Goal: Information Seeking & Learning: Understand process/instructions

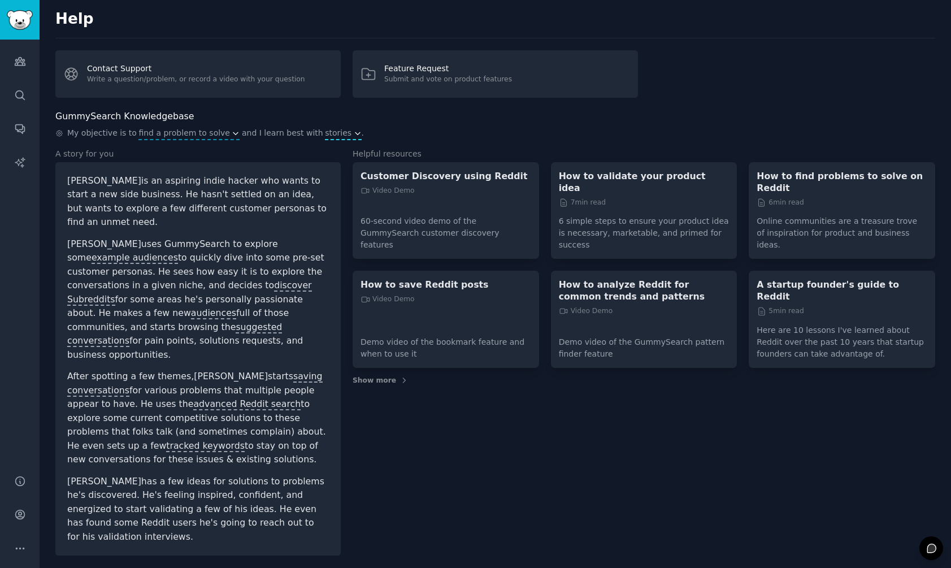
click at [325, 136] on span "stories" at bounding box center [338, 133] width 27 height 12
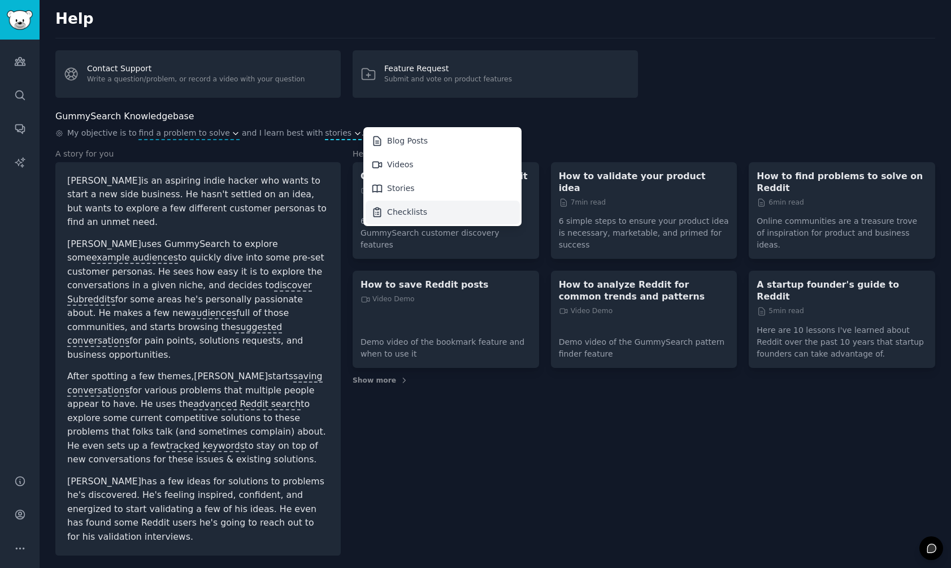
click at [365, 205] on div "Checklists" at bounding box center [442, 213] width 154 height 24
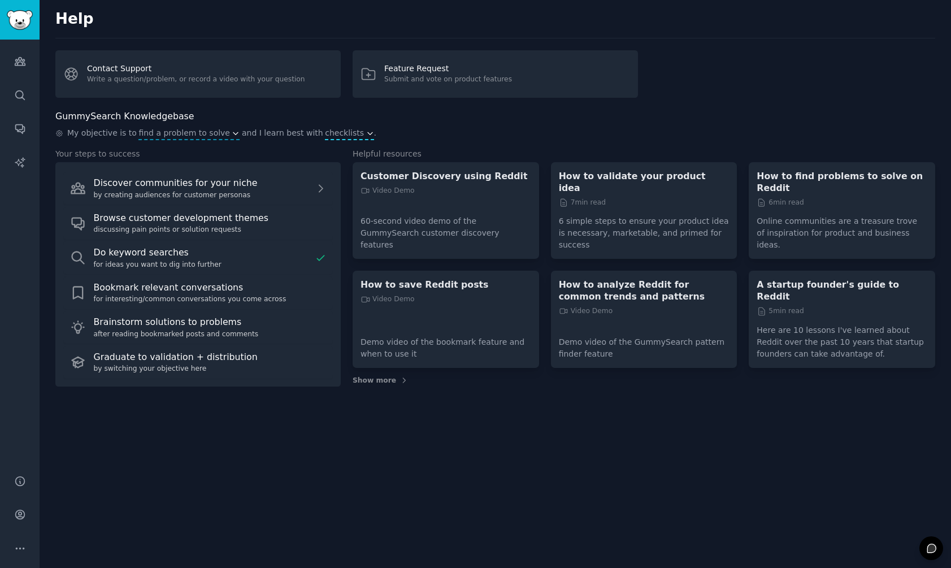
click at [340, 131] on button "checklists" at bounding box center [349, 133] width 49 height 12
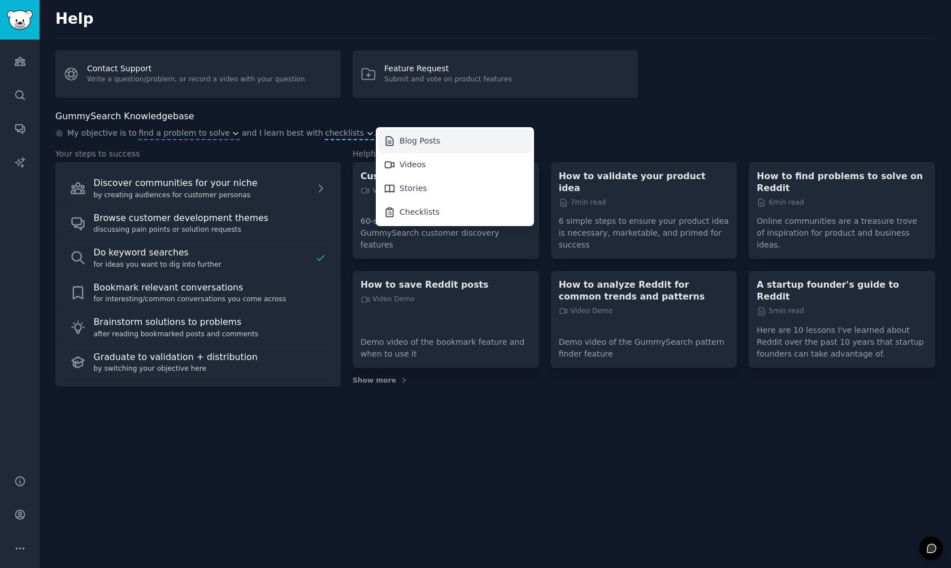
click at [399, 138] on div "Blog Posts" at bounding box center [419, 141] width 41 height 12
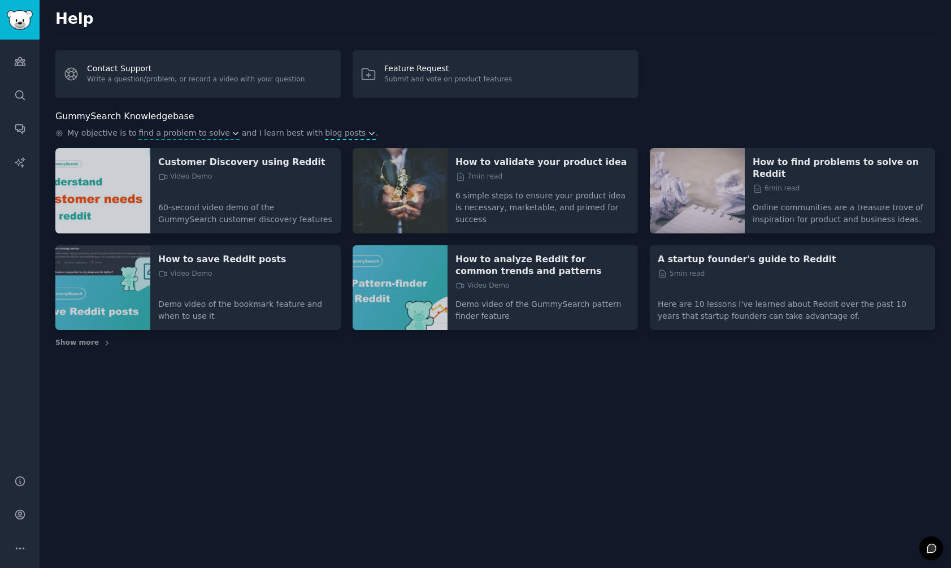
click at [325, 132] on span "blog posts" at bounding box center [345, 133] width 41 height 12
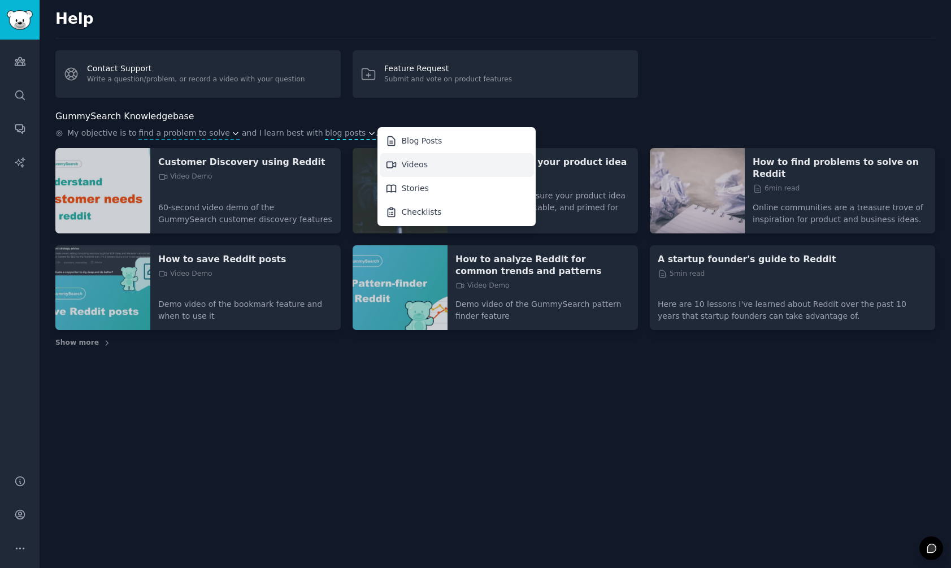
click at [385, 161] on icon at bounding box center [391, 165] width 12 height 12
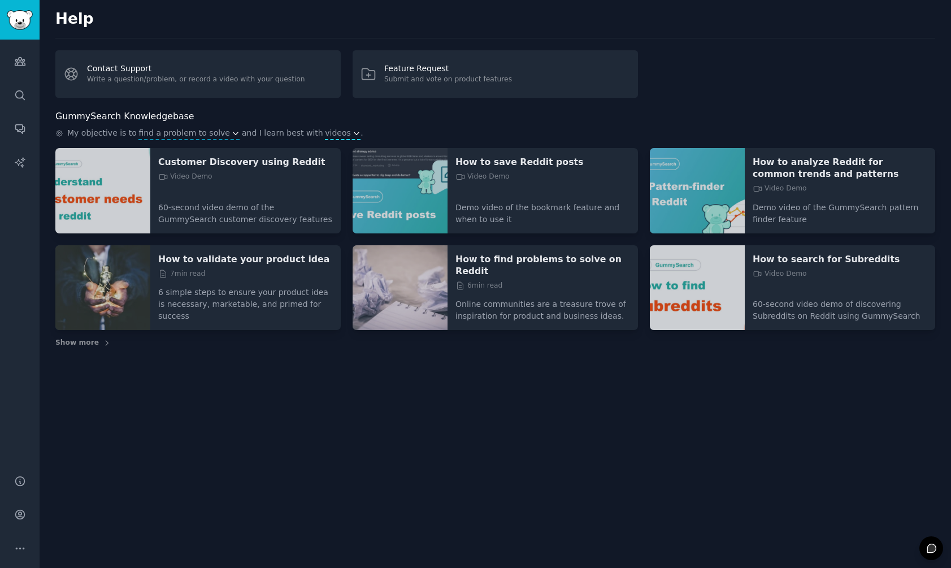
click at [328, 131] on button "videos" at bounding box center [343, 133] width 36 height 12
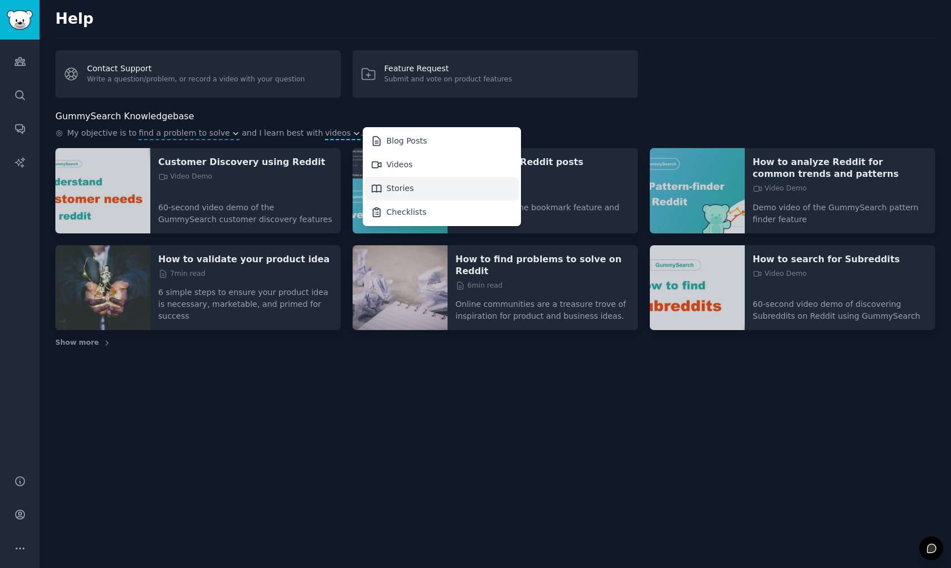
click at [386, 190] on div "Stories" at bounding box center [400, 188] width 28 height 12
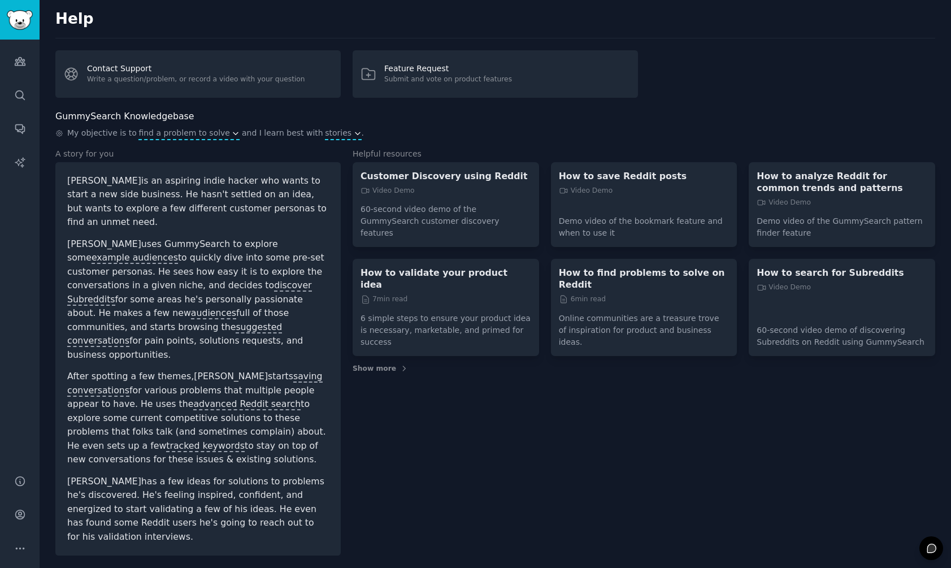
click at [201, 137] on span "find a problem to solve" at bounding box center [184, 133] width 92 height 12
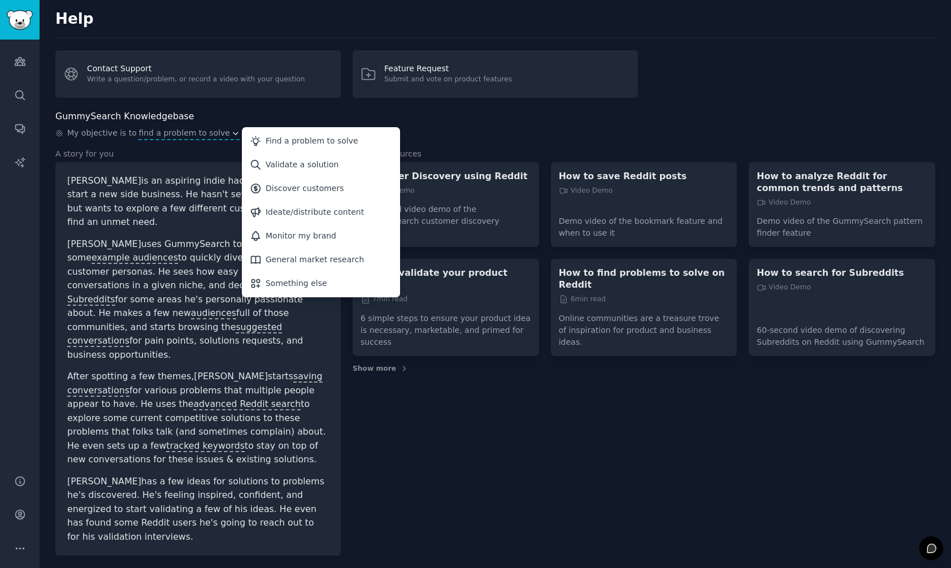
click at [514, 137] on div "My objective is to find a problem to solve Find a problem to solve Validate a s…" at bounding box center [495, 133] width 880 height 13
